Goal: Find specific page/section: Find specific page/section

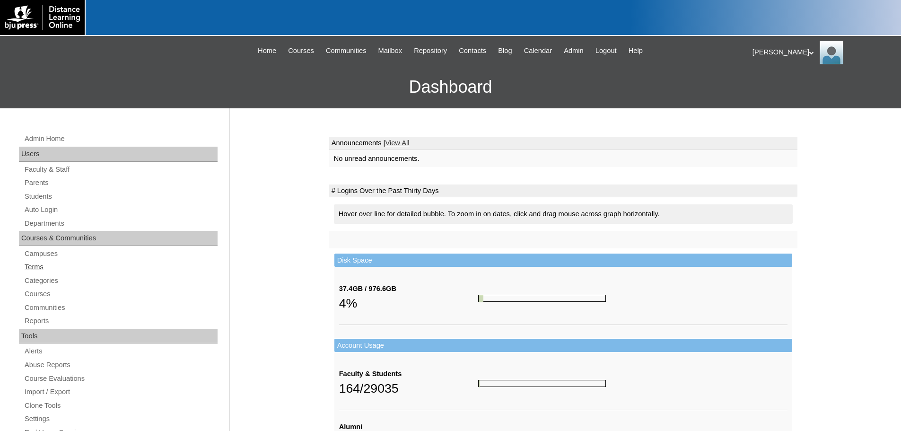
click at [35, 266] on link "Terms" at bounding box center [121, 267] width 194 height 12
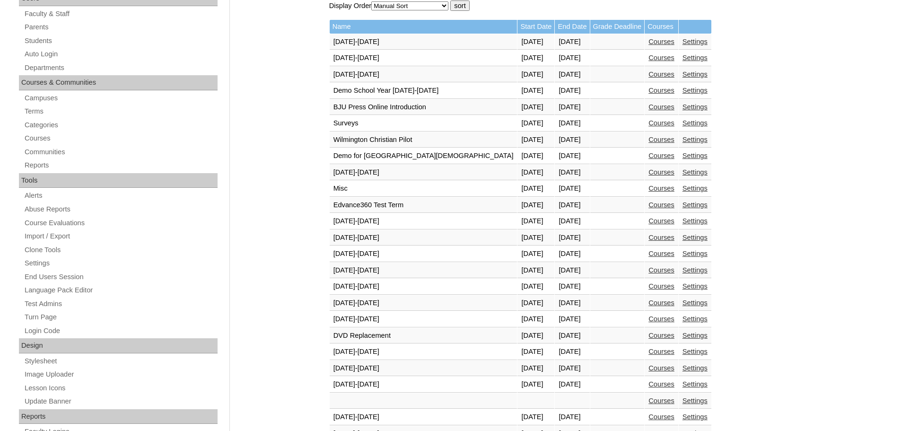
scroll to position [331, 0]
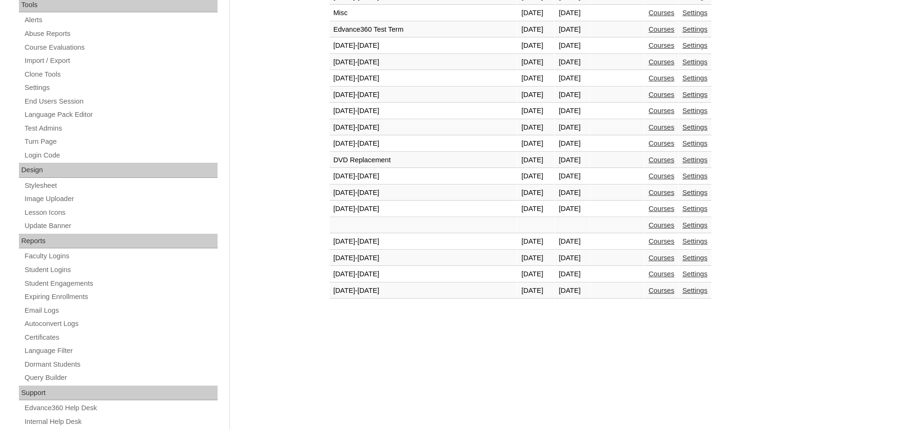
click at [649, 272] on link "Courses" at bounding box center [662, 274] width 26 height 8
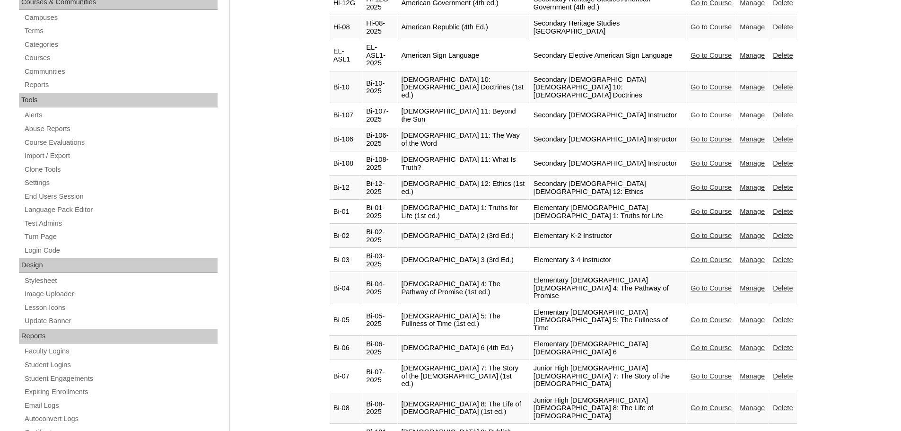
scroll to position [237, 0]
click at [691, 207] on link "Go to Course" at bounding box center [711, 211] width 41 height 8
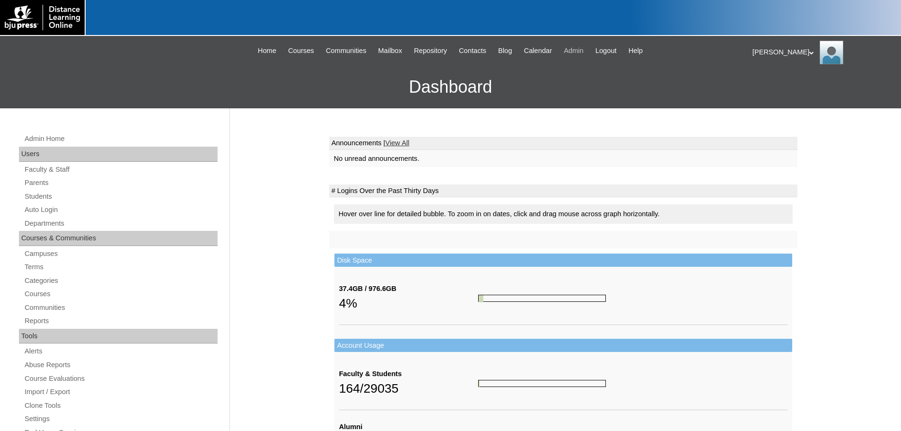
drag, startPoint x: 581, startPoint y: 49, endPoint x: 560, endPoint y: 52, distance: 20.5
click at [581, 49] on span "Admin" at bounding box center [574, 50] width 20 height 11
click at [36, 268] on link "Terms" at bounding box center [121, 267] width 194 height 12
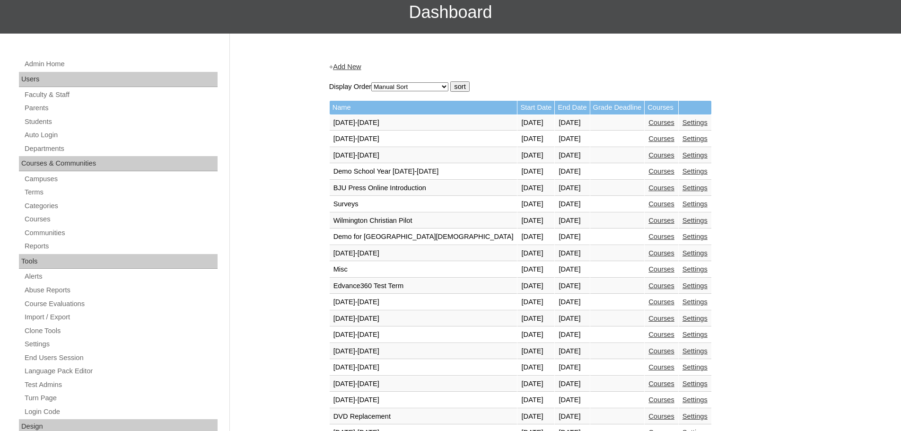
scroll to position [237, 0]
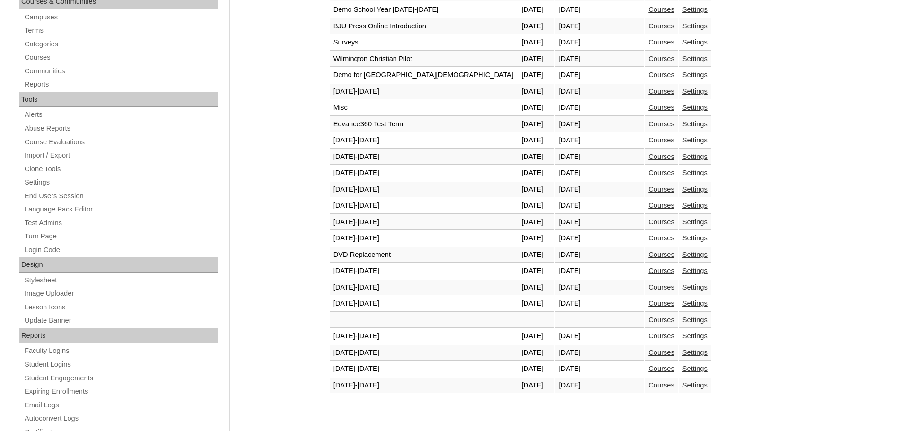
click at [649, 369] on link "Courses" at bounding box center [662, 369] width 26 height 8
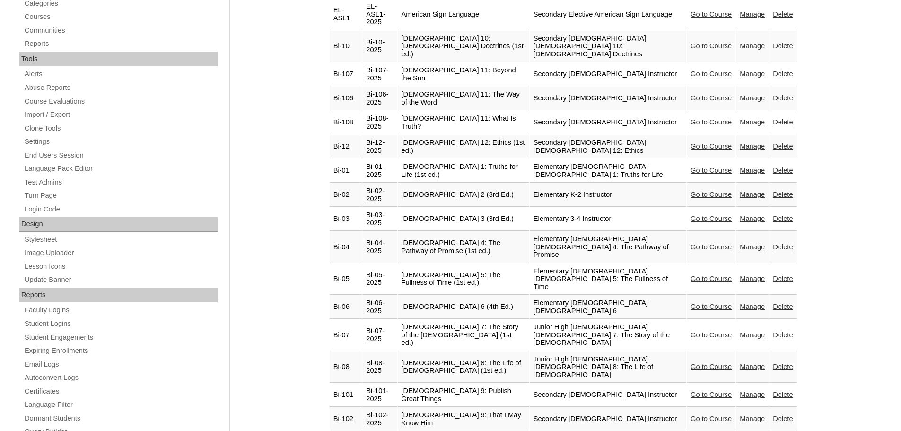
scroll to position [284, 0]
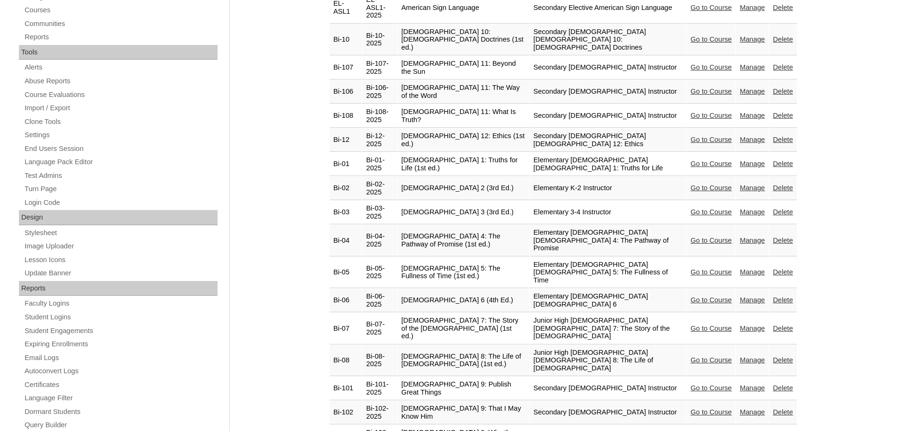
click at [698, 160] on link "Go to Course" at bounding box center [711, 164] width 41 height 8
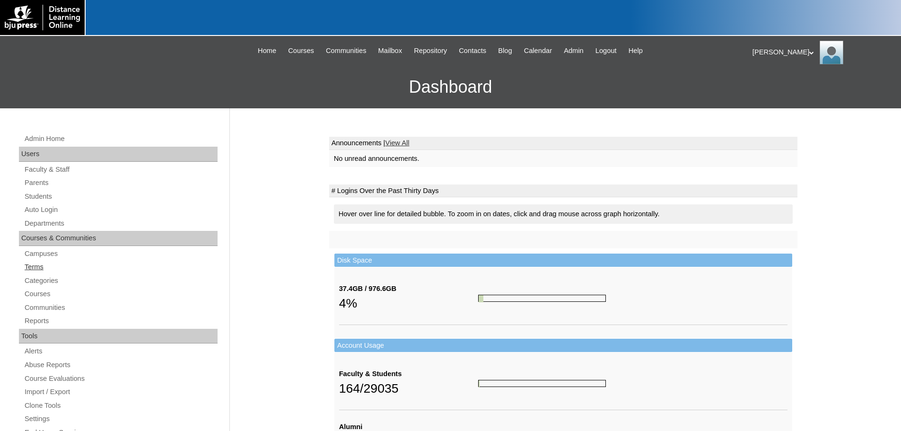
click at [32, 265] on link "Terms" at bounding box center [121, 267] width 194 height 12
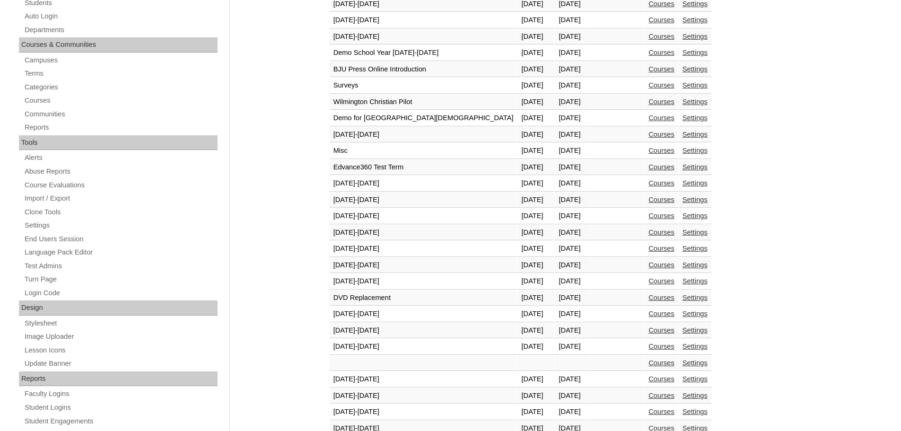
scroll to position [331, 0]
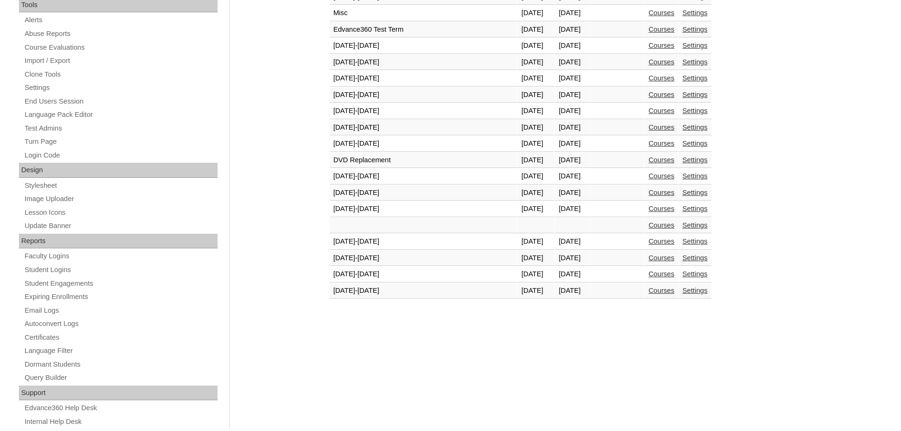
click at [649, 273] on link "Courses" at bounding box center [662, 274] width 26 height 8
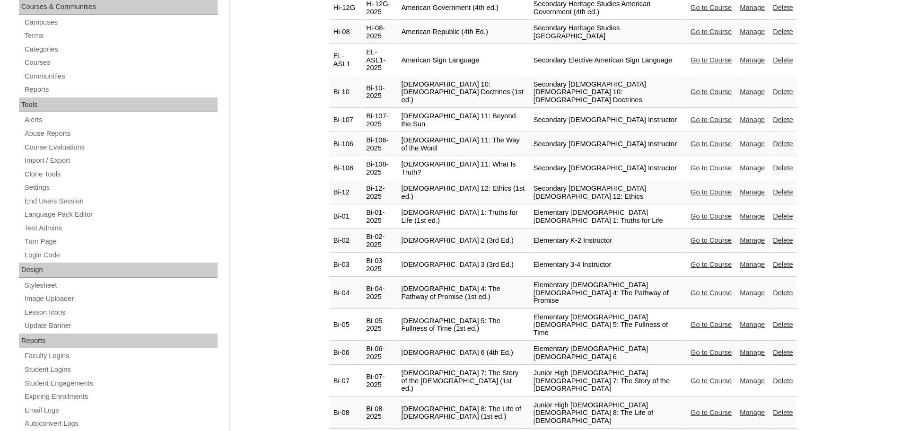
scroll to position [379, 0]
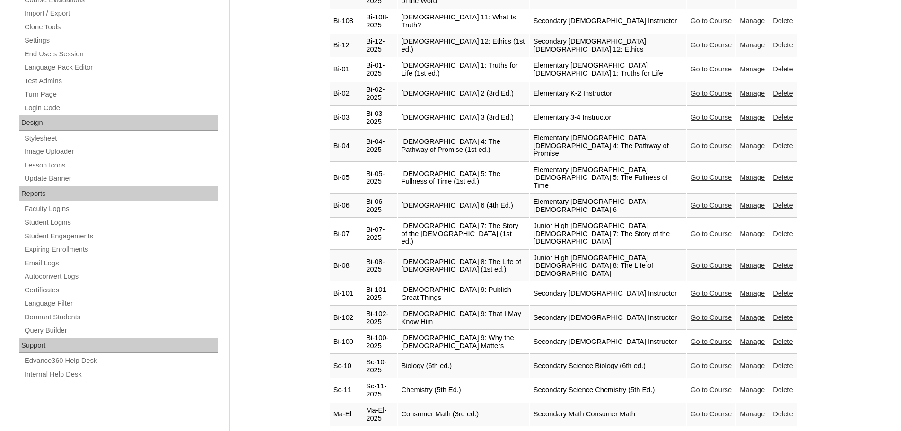
click at [693, 65] on link "Go to Course" at bounding box center [711, 69] width 41 height 8
